Goal: Task Accomplishment & Management: Use online tool/utility

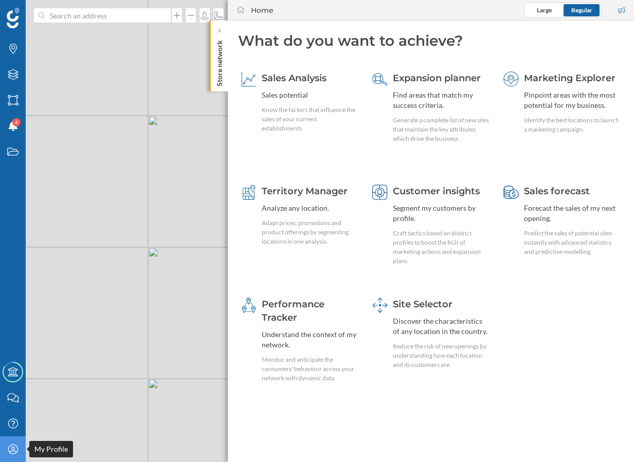
click at [8, 451] on icon "My Profile" at bounding box center [13, 449] width 13 height 10
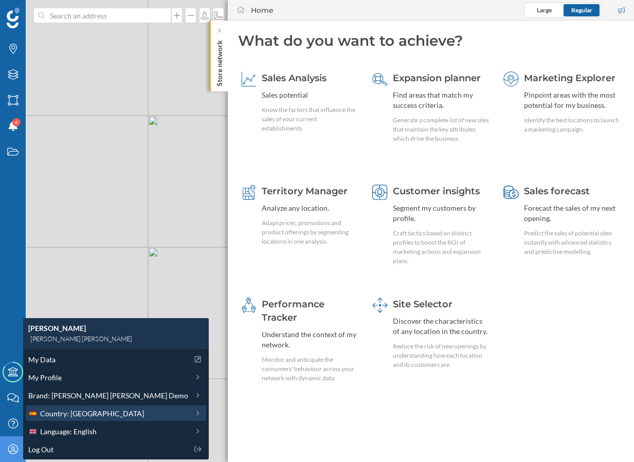
click at [95, 414] on div "Country: [GEOGRAPHIC_DATA]" at bounding box center [108, 413] width 160 height 11
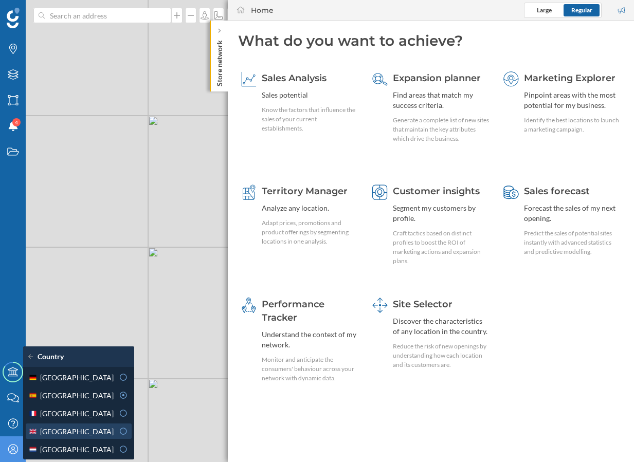
click at [91, 431] on span "[GEOGRAPHIC_DATA]" at bounding box center [76, 431] width 73 height 11
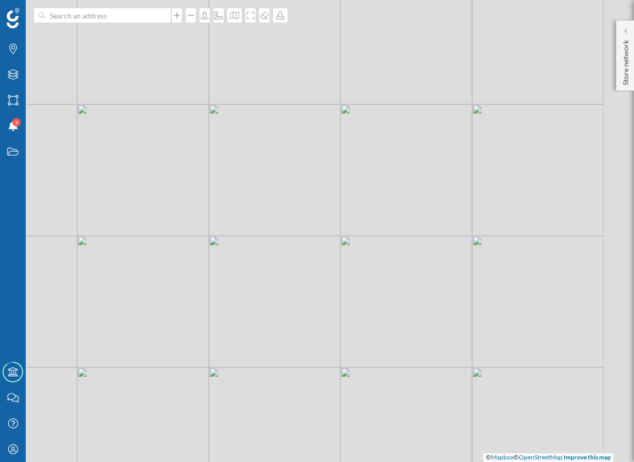
drag, startPoint x: 445, startPoint y: 191, endPoint x: 327, endPoint y: 209, distance: 120.0
click at [326, 209] on div "© Mapbox © OpenStreetMap Improve this map" at bounding box center [317, 231] width 634 height 462
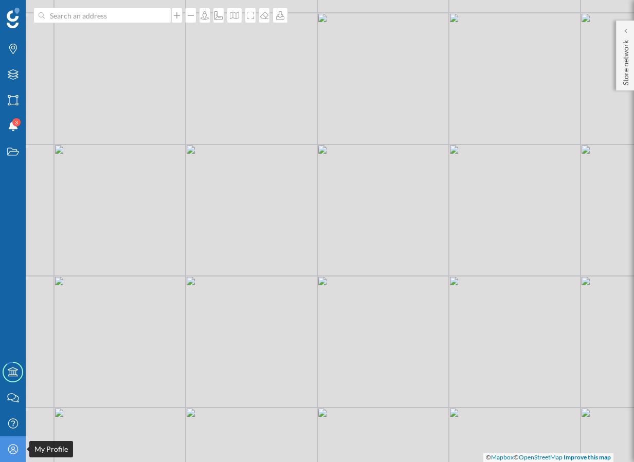
click at [13, 450] on icon at bounding box center [13, 449] width 10 height 10
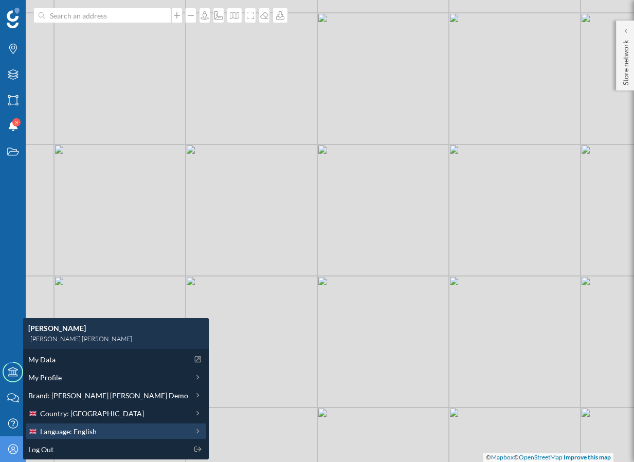
click at [79, 434] on span "Language: English" at bounding box center [68, 431] width 57 height 11
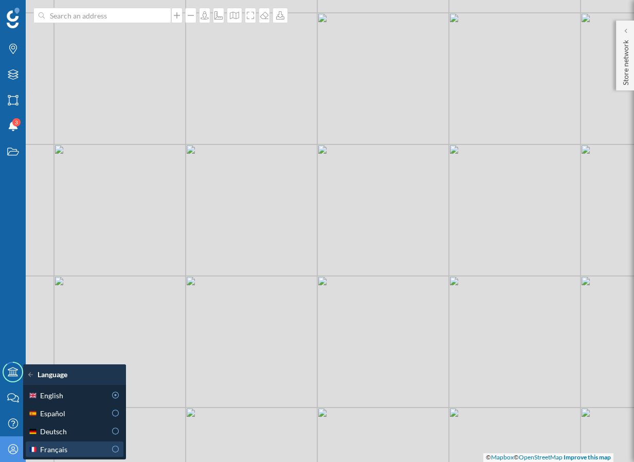
click at [91, 451] on div "Français" at bounding box center [67, 449] width 78 height 11
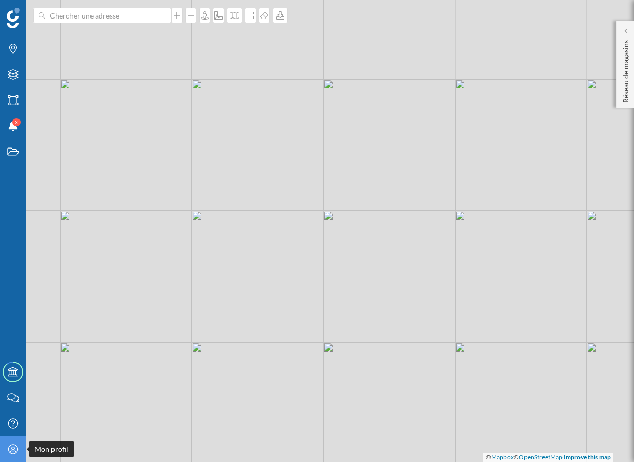
click at [9, 460] on div "Mon profil" at bounding box center [13, 449] width 26 height 26
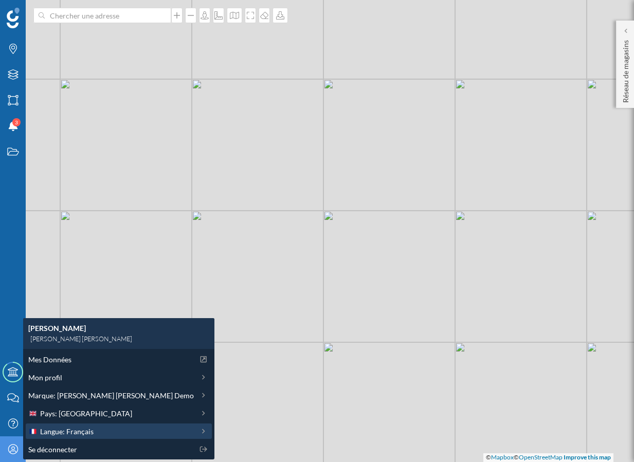
click at [93, 428] on div "Langue: Français" at bounding box center [110, 431] width 165 height 11
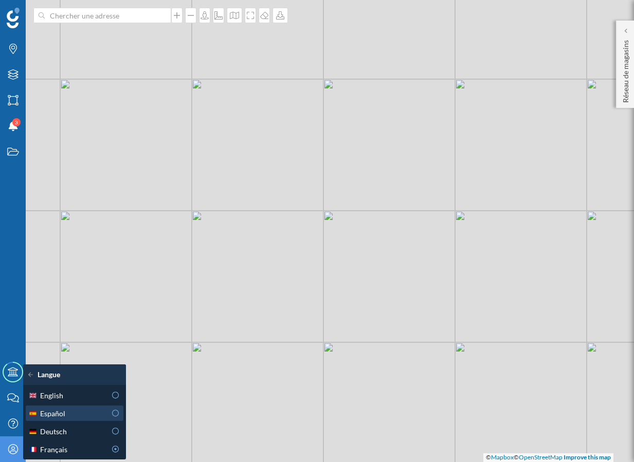
click at [100, 416] on div "Español" at bounding box center [67, 413] width 78 height 11
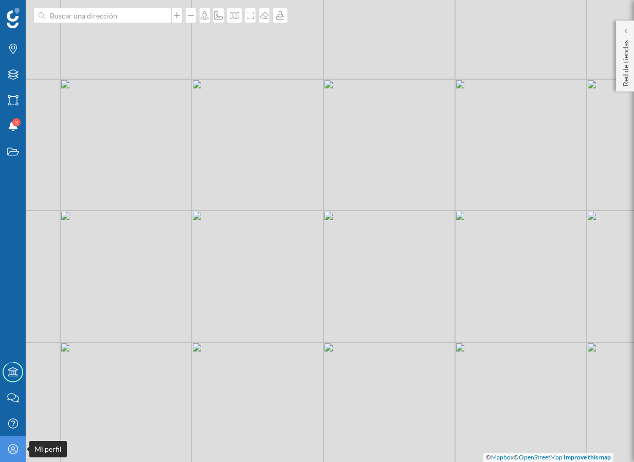
click at [6, 454] on div "Mi perfil" at bounding box center [13, 449] width 26 height 26
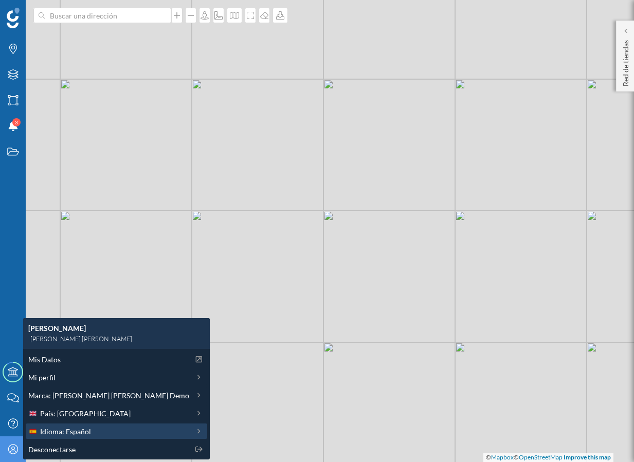
click at [95, 431] on div "Idioma: Español" at bounding box center [108, 431] width 161 height 11
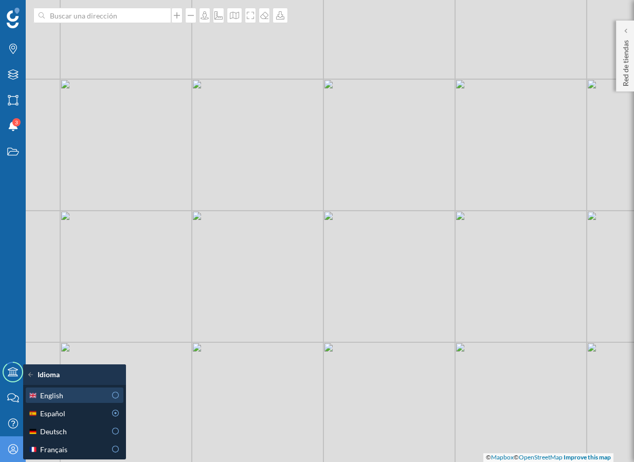
click at [107, 394] on div "English" at bounding box center [73, 395] width 91 height 11
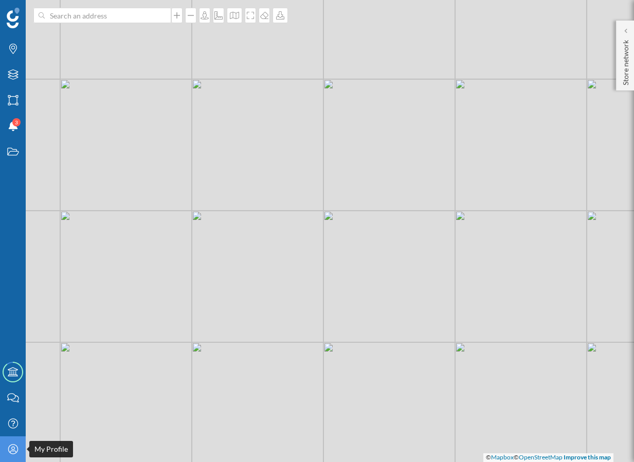
click at [19, 449] on icon "My Profile" at bounding box center [13, 449] width 13 height 10
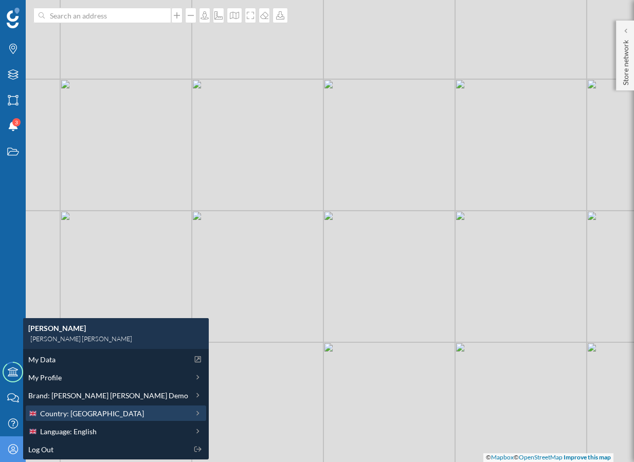
click at [76, 415] on span "Country: [GEOGRAPHIC_DATA]" at bounding box center [92, 413] width 104 height 11
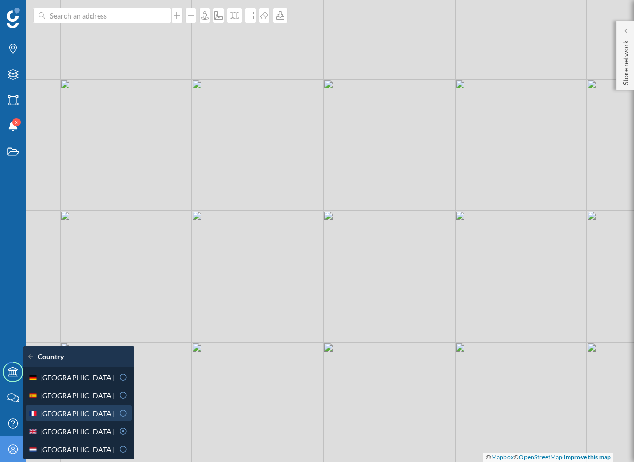
click at [85, 408] on div "[GEOGRAPHIC_DATA]" at bounding box center [70, 413] width 85 height 11
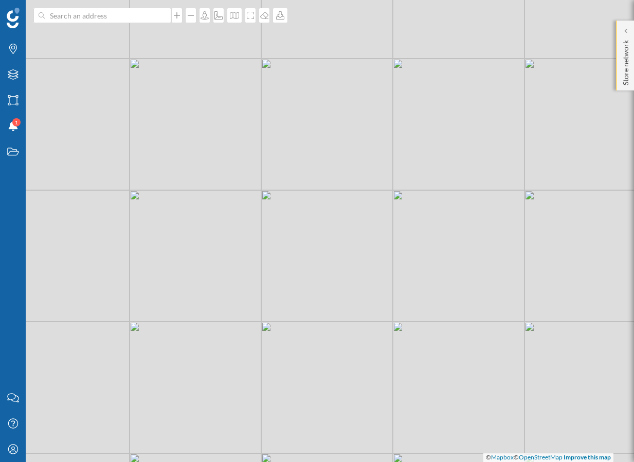
click at [623, 82] on p "Store network" at bounding box center [625, 60] width 10 height 49
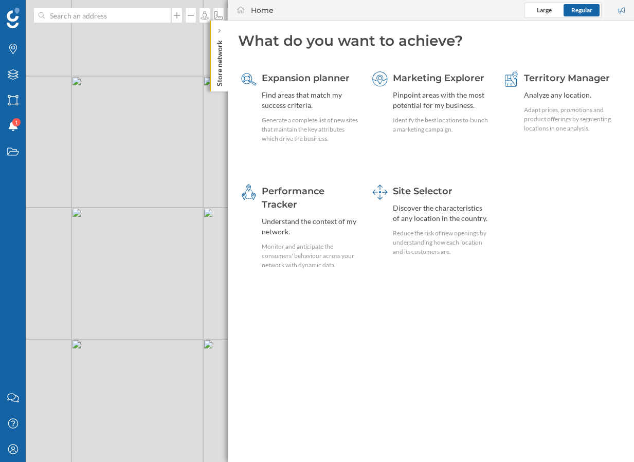
drag, startPoint x: 182, startPoint y: 232, endPoint x: 61, endPoint y: 255, distance: 123.5
click at [61, 255] on div "© Mapbox © OpenStreetMap Improve this map" at bounding box center [317, 231] width 634 height 462
click at [198, 229] on div "© Mapbox © OpenStreetMap Improve this map" at bounding box center [317, 231] width 634 height 462
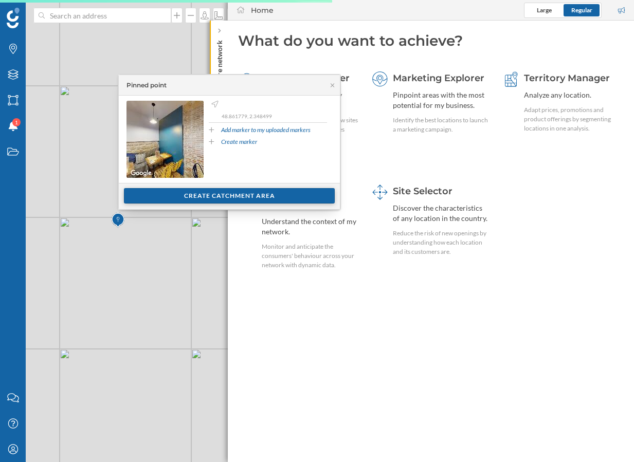
click at [226, 195] on div "Create catchment area" at bounding box center [229, 195] width 211 height 15
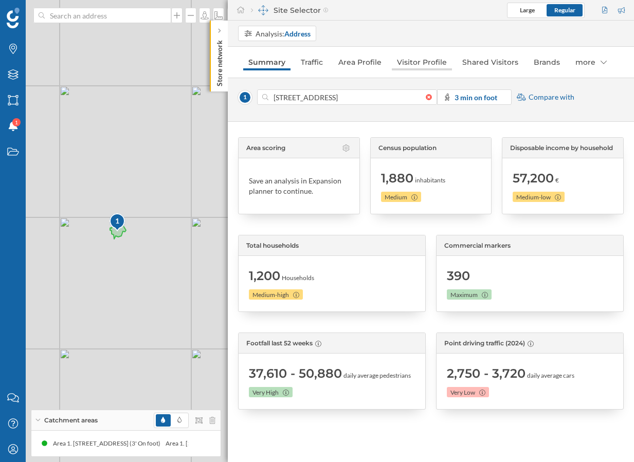
click at [430, 63] on link "Visitor Profile" at bounding box center [422, 62] width 60 height 16
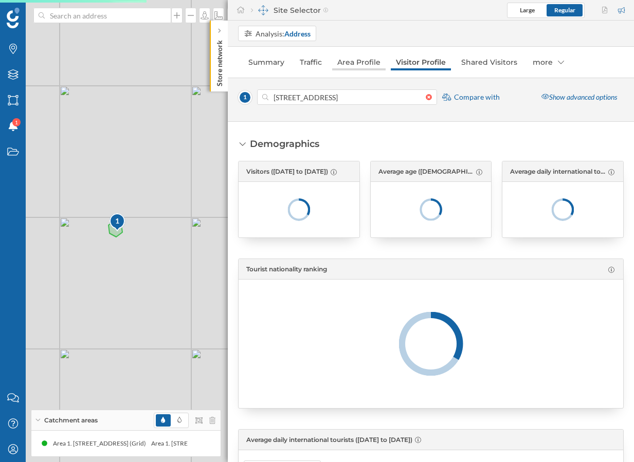
click at [344, 61] on link "Area Profile" at bounding box center [358, 62] width 53 height 16
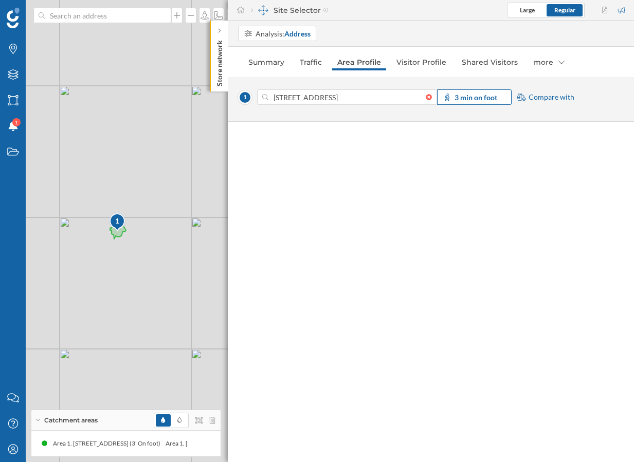
click at [489, 96] on strong "3 min on foot" at bounding box center [475, 97] width 43 height 9
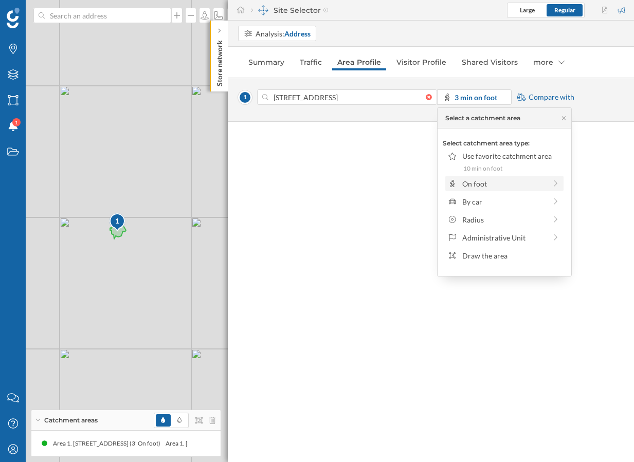
click at [498, 185] on div "On foot" at bounding box center [504, 183] width 84 height 11
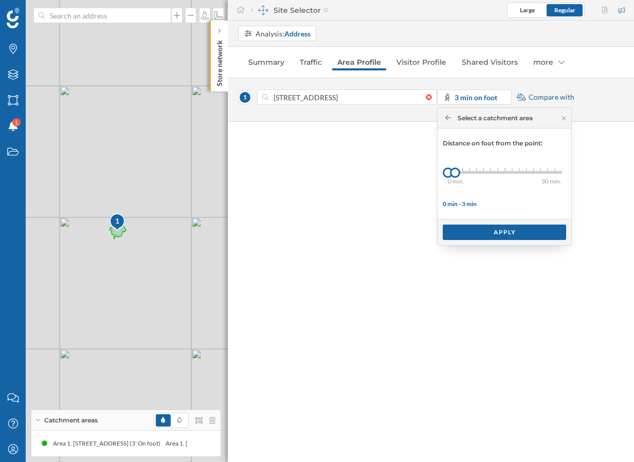
click at [494, 177] on div "0 min. 3 min. 4 min. 5 min. 6 min. 7 min. 8 min. 9 min. 10 min. 11 min. 12 min.…" at bounding box center [505, 172] width 114 height 13
click at [504, 168] on div "0 min. 3 min. 4 min. 5 min. 6 min. 7 min. 8 min. 9 min. 10 min. 11 min. 12 min.…" at bounding box center [505, 172] width 114 height 13
click at [503, 234] on div "Apply" at bounding box center [503, 231] width 123 height 15
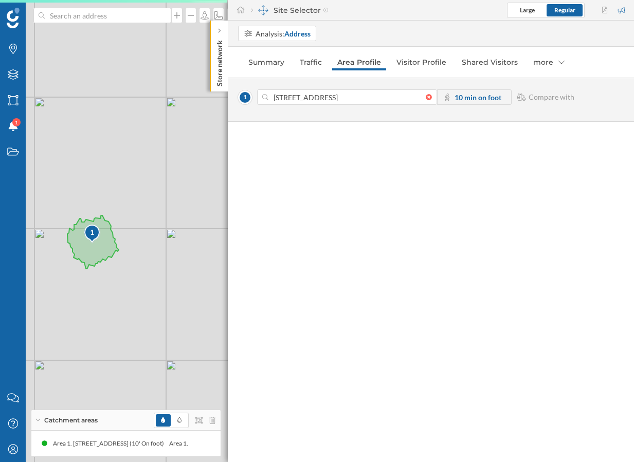
drag, startPoint x: 171, startPoint y: 216, endPoint x: 146, endPoint y: 227, distance: 26.5
click at [146, 227] on div "1 © Mapbox © OpenStreetMap Improve this map" at bounding box center [317, 231] width 634 height 462
click at [489, 103] on div "10 min on foot" at bounding box center [474, 96] width 75 height 15
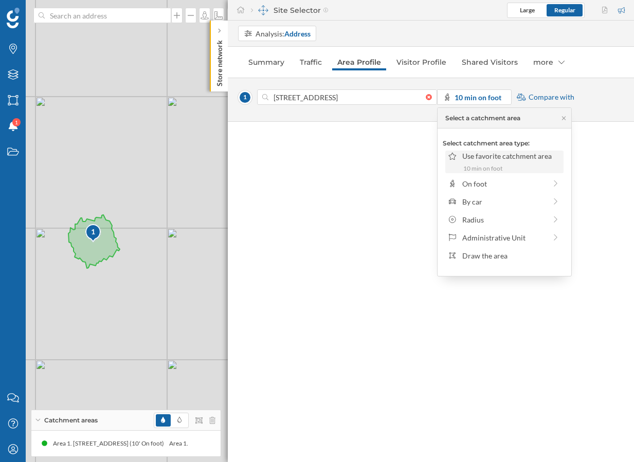
click at [495, 171] on div "10 min on foot" at bounding box center [511, 168] width 97 height 9
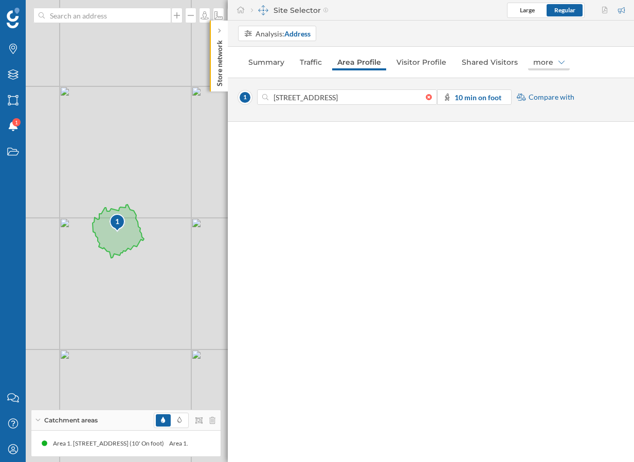
click at [541, 65] on div "more" at bounding box center [549, 62] width 42 height 16
click at [363, 62] on link "Area Profile" at bounding box center [359, 62] width 54 height 16
click at [305, 64] on link "Traffic" at bounding box center [310, 62] width 32 height 16
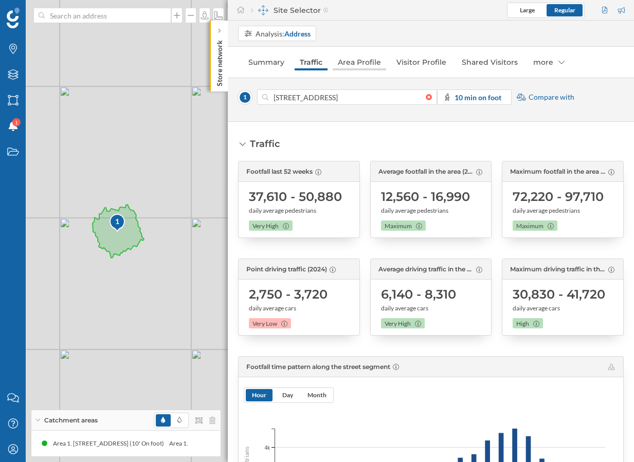
click at [373, 65] on link "Area Profile" at bounding box center [358, 62] width 53 height 16
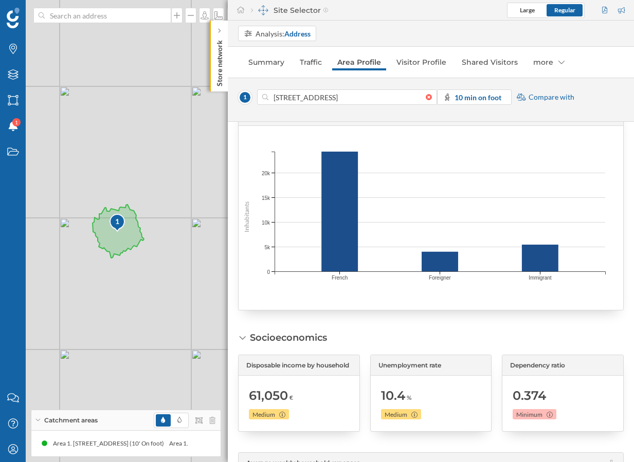
scroll to position [825, 0]
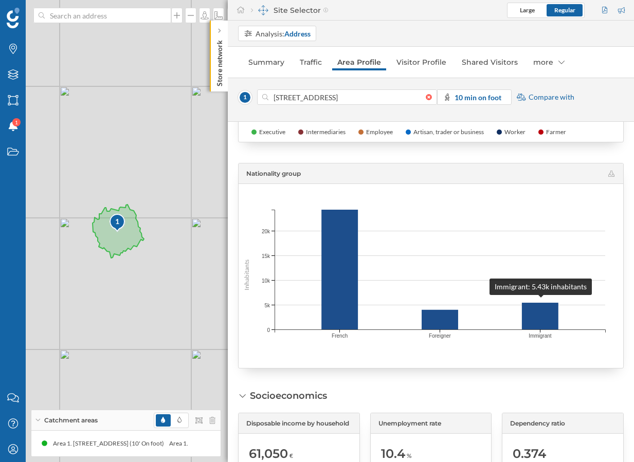
click at [539, 314] on rect at bounding box center [540, 316] width 36 height 27
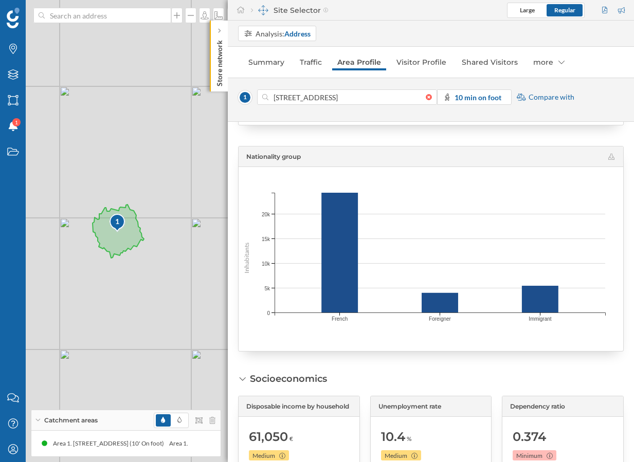
scroll to position [841, 0]
